Goal: Transaction & Acquisition: Purchase product/service

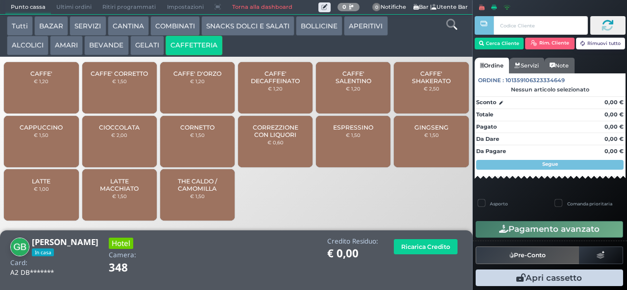
click at [56, 92] on div "CAFFE' € 1,20" at bounding box center [41, 87] width 74 height 51
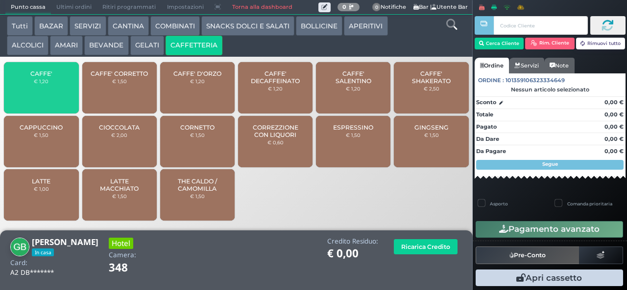
click at [66, 86] on div "CAFFE' € 1,20" at bounding box center [41, 87] width 74 height 51
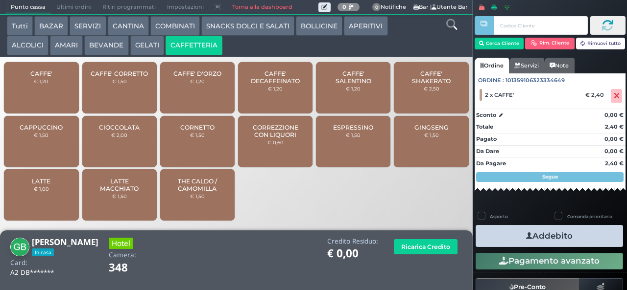
click at [526, 235] on icon "button" at bounding box center [529, 236] width 6 height 10
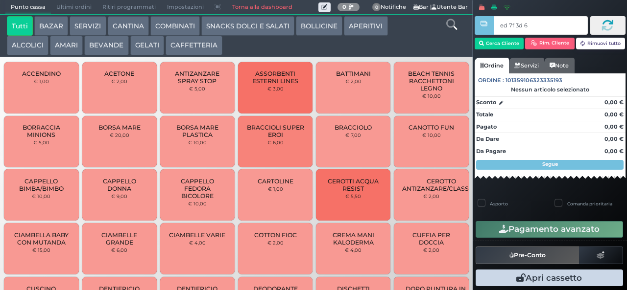
type input "ed 7f 3d 66"
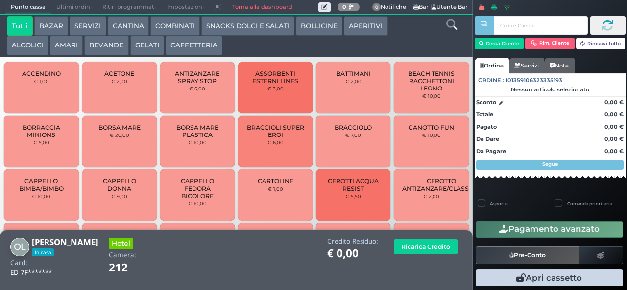
click at [199, 47] on button "CAFFETTERIA" at bounding box center [194, 46] width 57 height 20
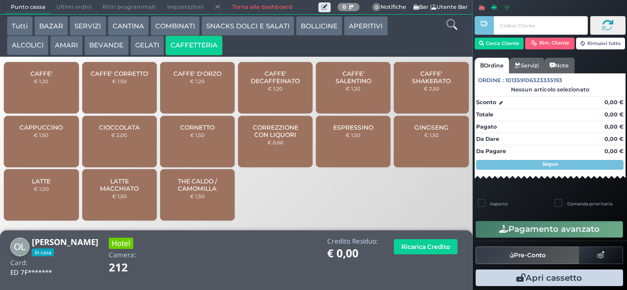
click at [49, 77] on span "CAFFE'" at bounding box center [41, 73] width 22 height 7
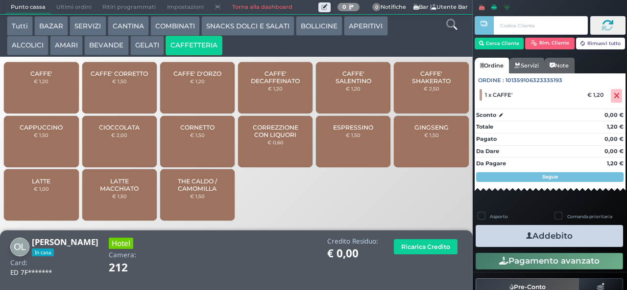
click at [546, 236] on button "Addebito" at bounding box center [549, 236] width 147 height 22
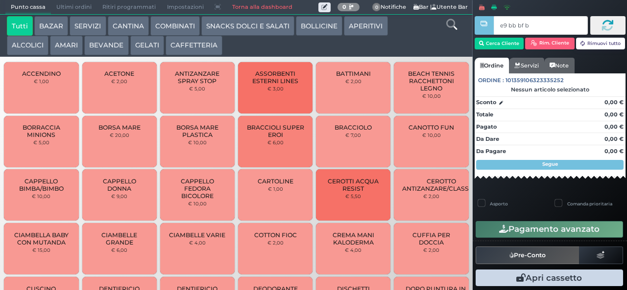
type input "e9 bb bf b9"
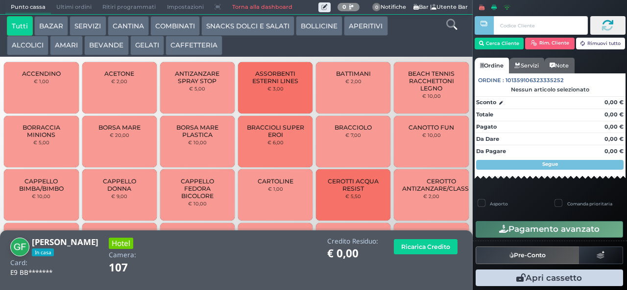
click at [190, 45] on button "CAFFETTERIA" at bounding box center [194, 46] width 57 height 20
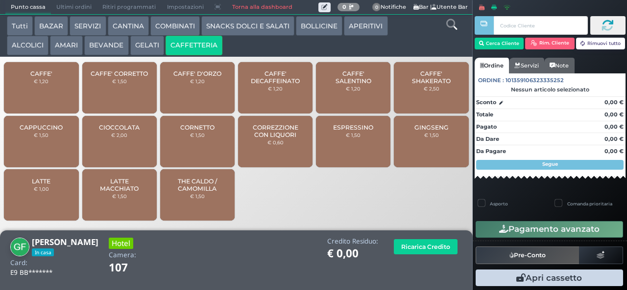
click at [49, 92] on div "CAFFE' € 1,20" at bounding box center [41, 87] width 74 height 51
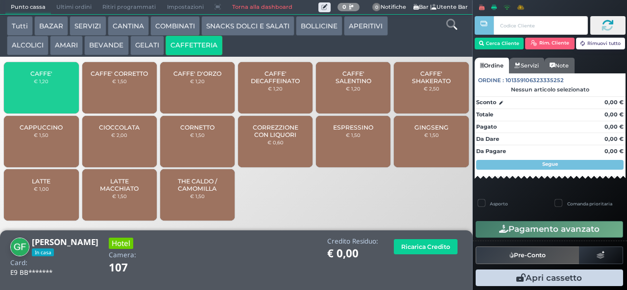
click at [45, 83] on div "CAFFE' € 1,20" at bounding box center [41, 87] width 74 height 51
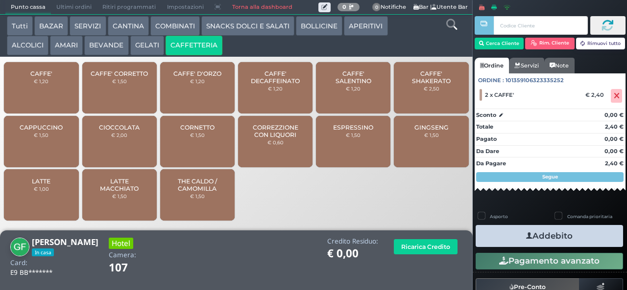
click at [526, 236] on icon "button" at bounding box center [529, 236] width 6 height 10
